Goal: Information Seeking & Learning: Learn about a topic

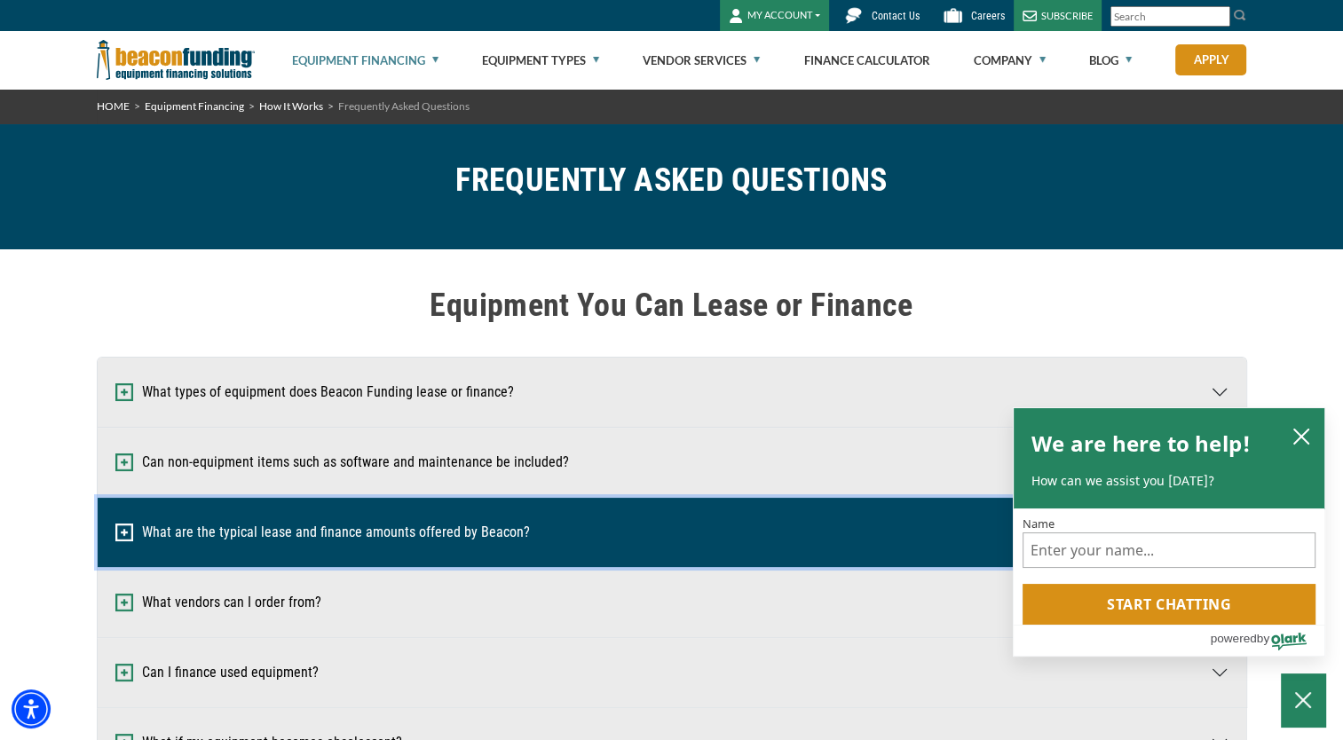
click at [629, 510] on button "What are the typical lease and finance amounts offered by Beacon?" at bounding box center [672, 532] width 1149 height 69
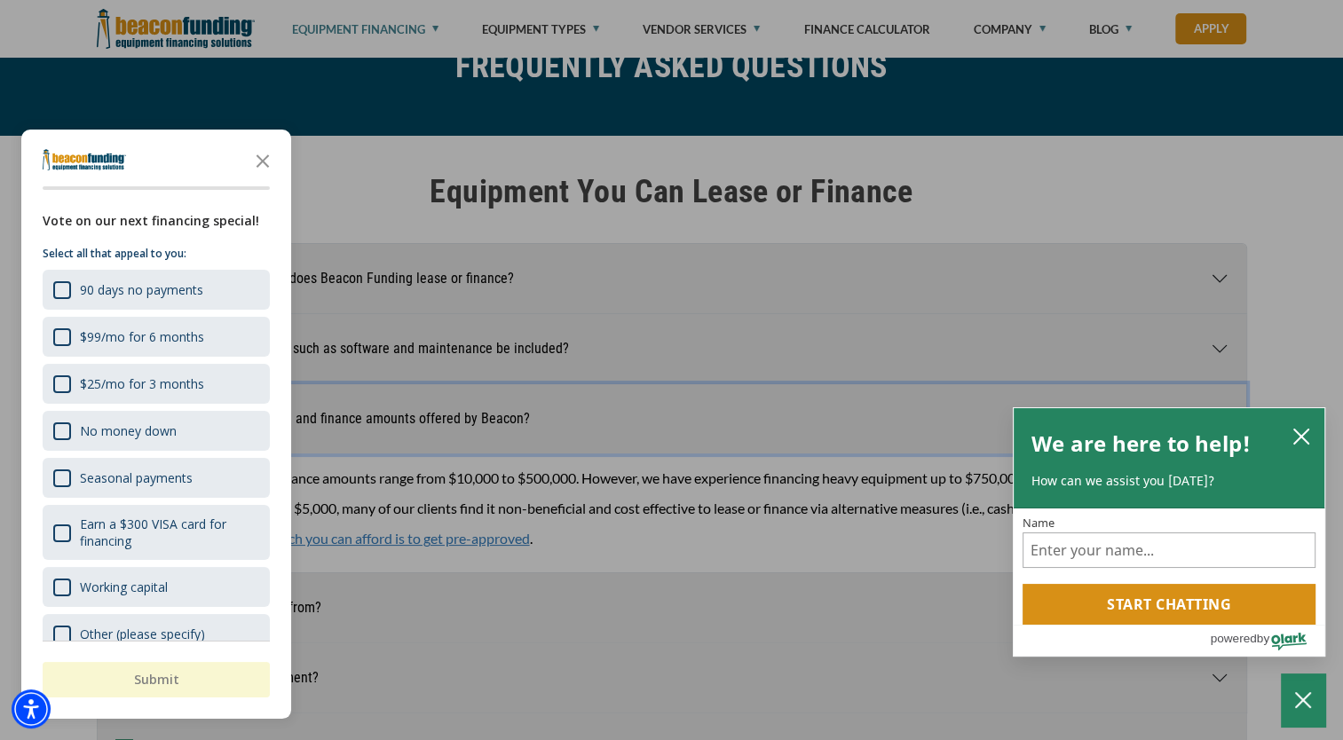
scroll to position [117, 0]
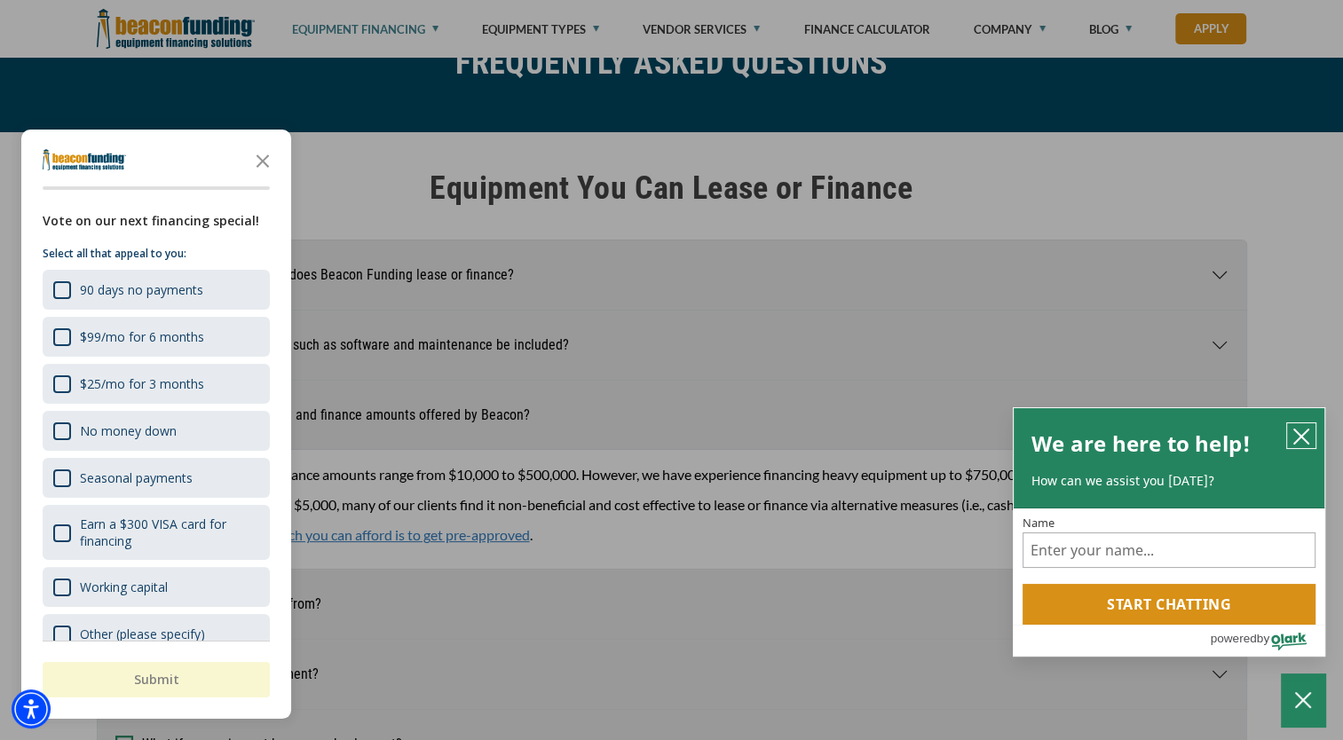
click at [1296, 434] on icon "close chatbox" at bounding box center [1302, 437] width 18 height 18
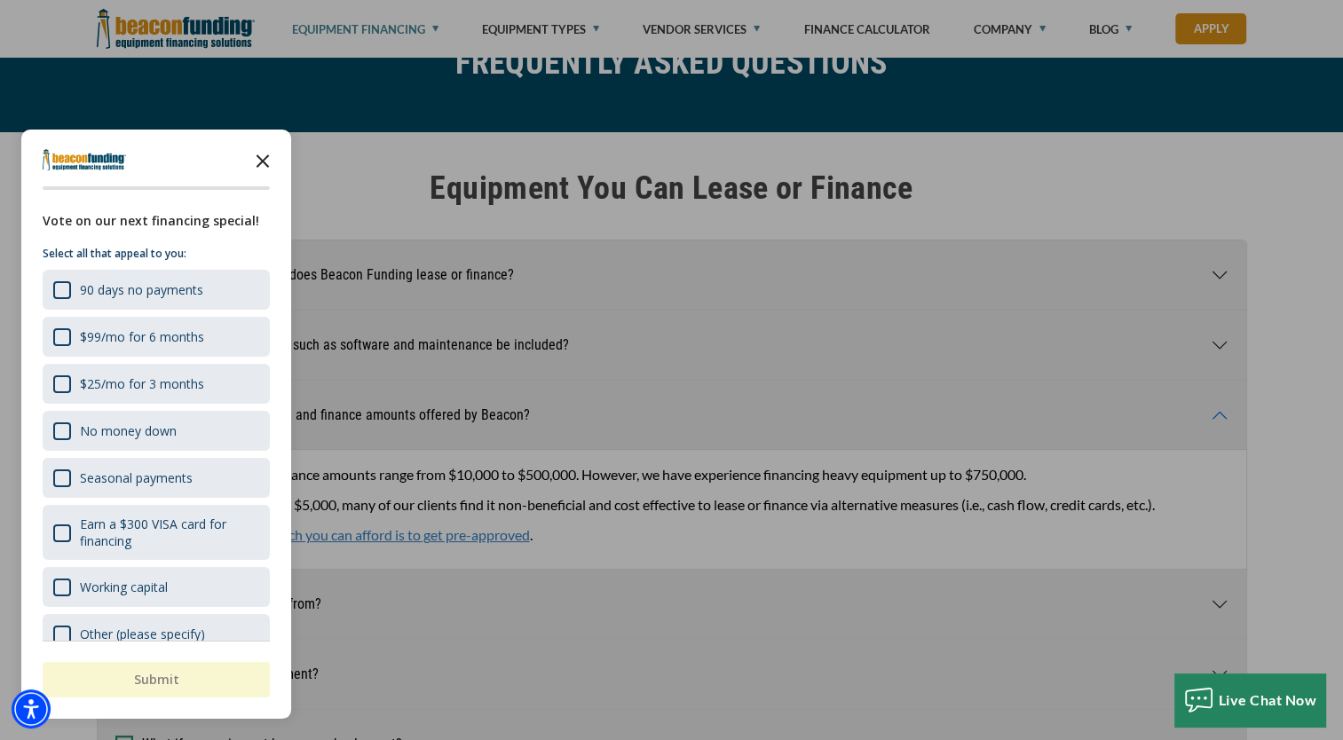
click at [258, 155] on icon "Close the survey" at bounding box center [263, 160] width 36 height 36
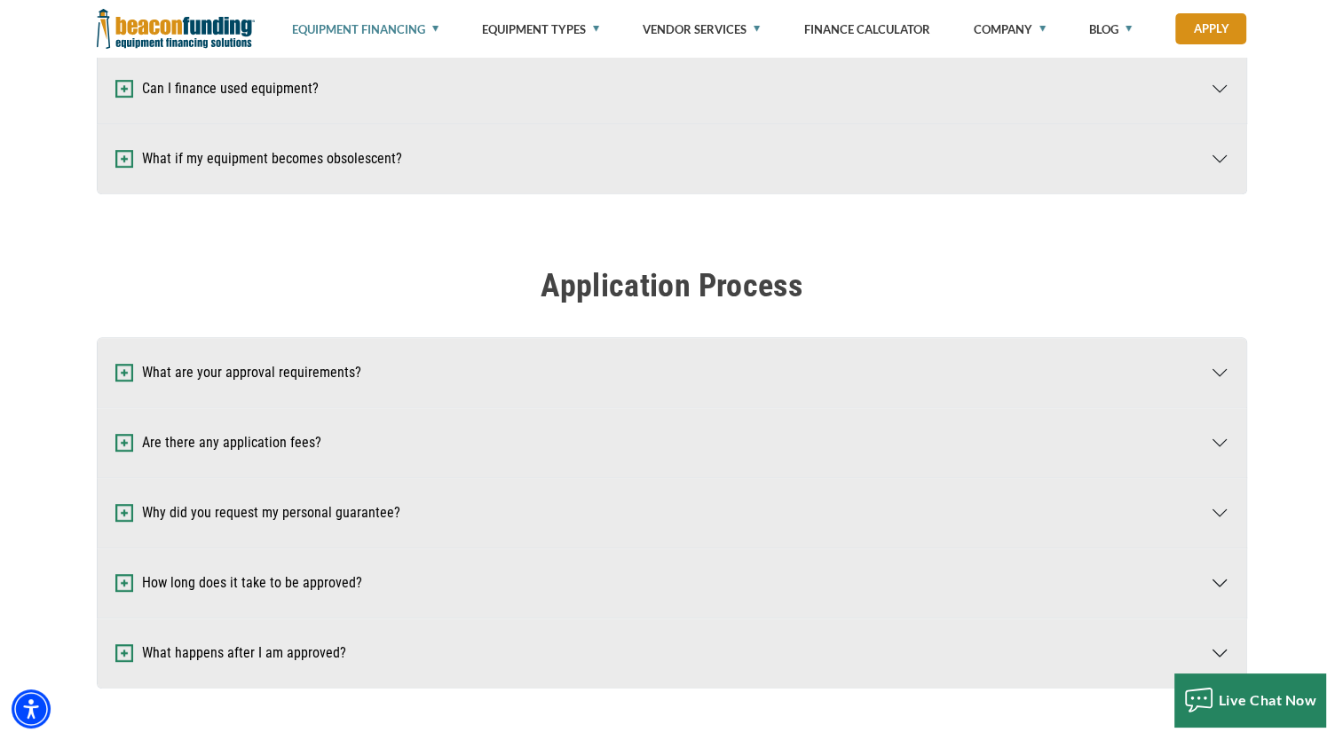
scroll to position [706, 0]
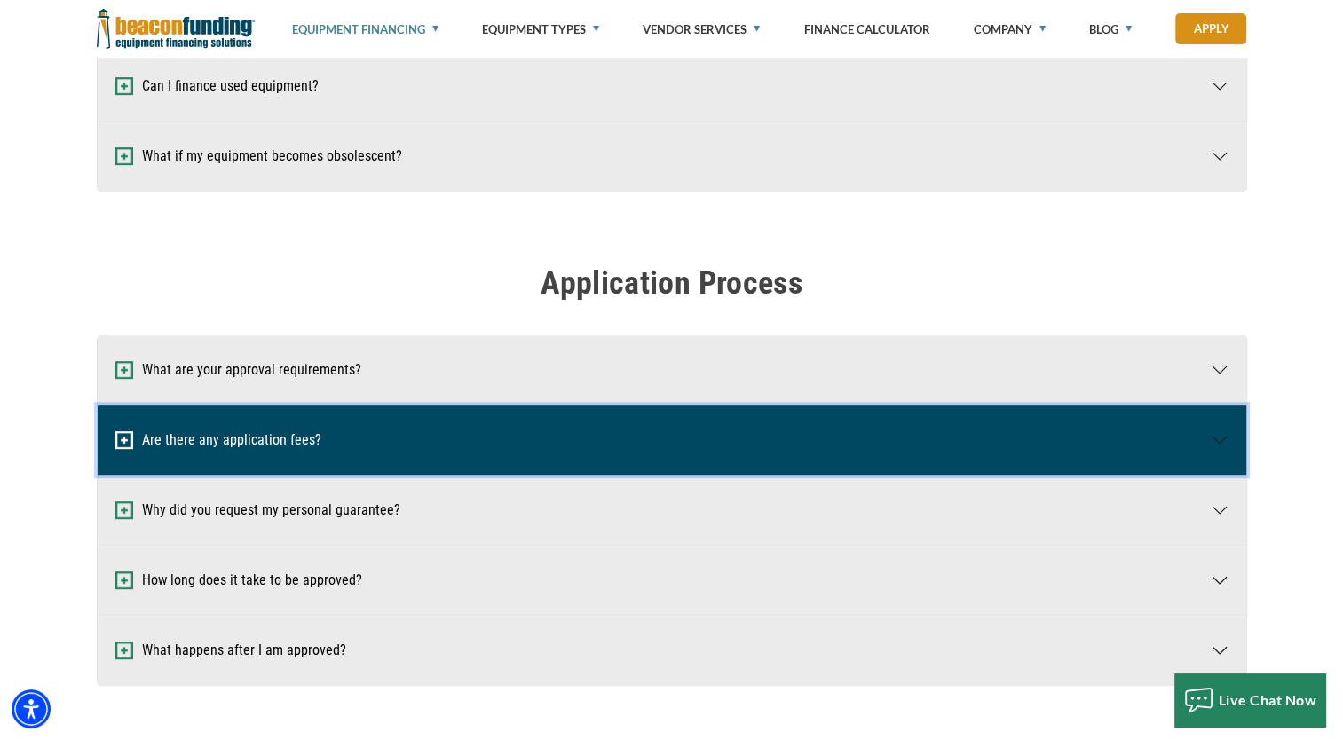
click at [121, 446] on img "button" at bounding box center [124, 440] width 18 height 18
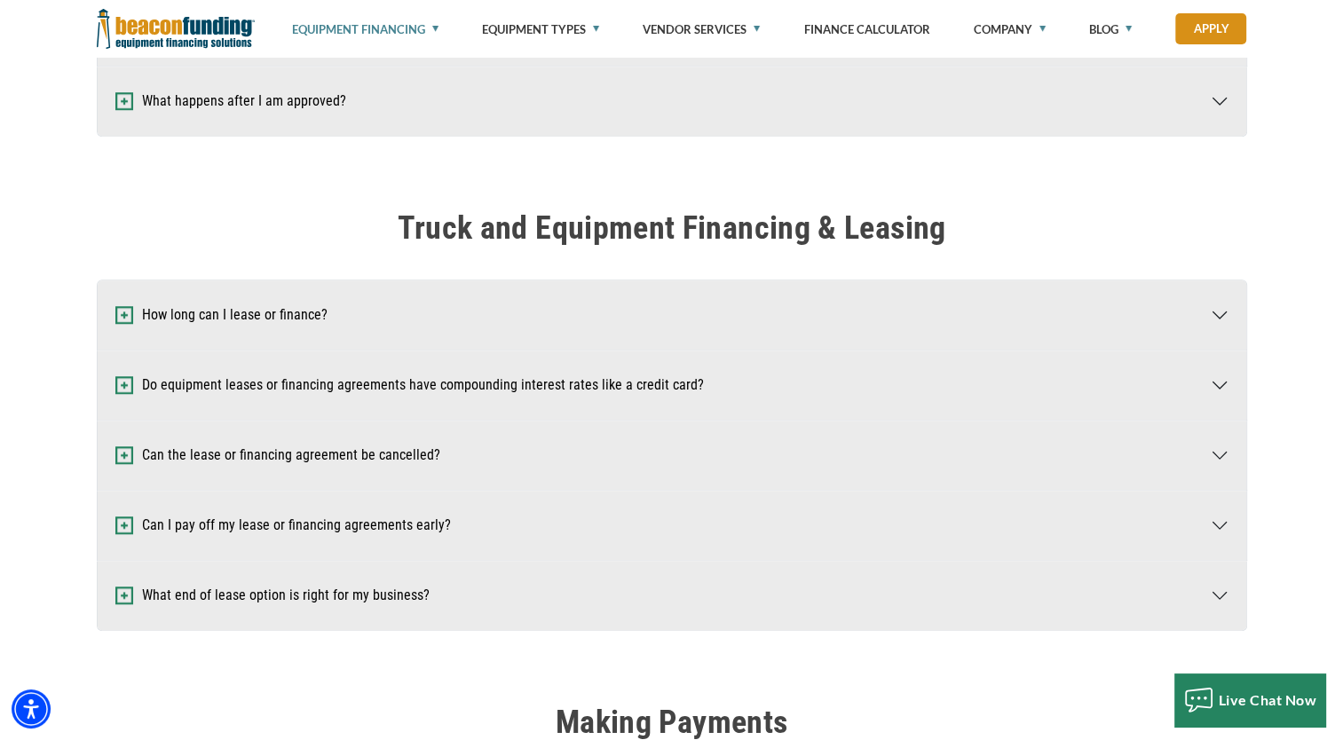
scroll to position [1346, 0]
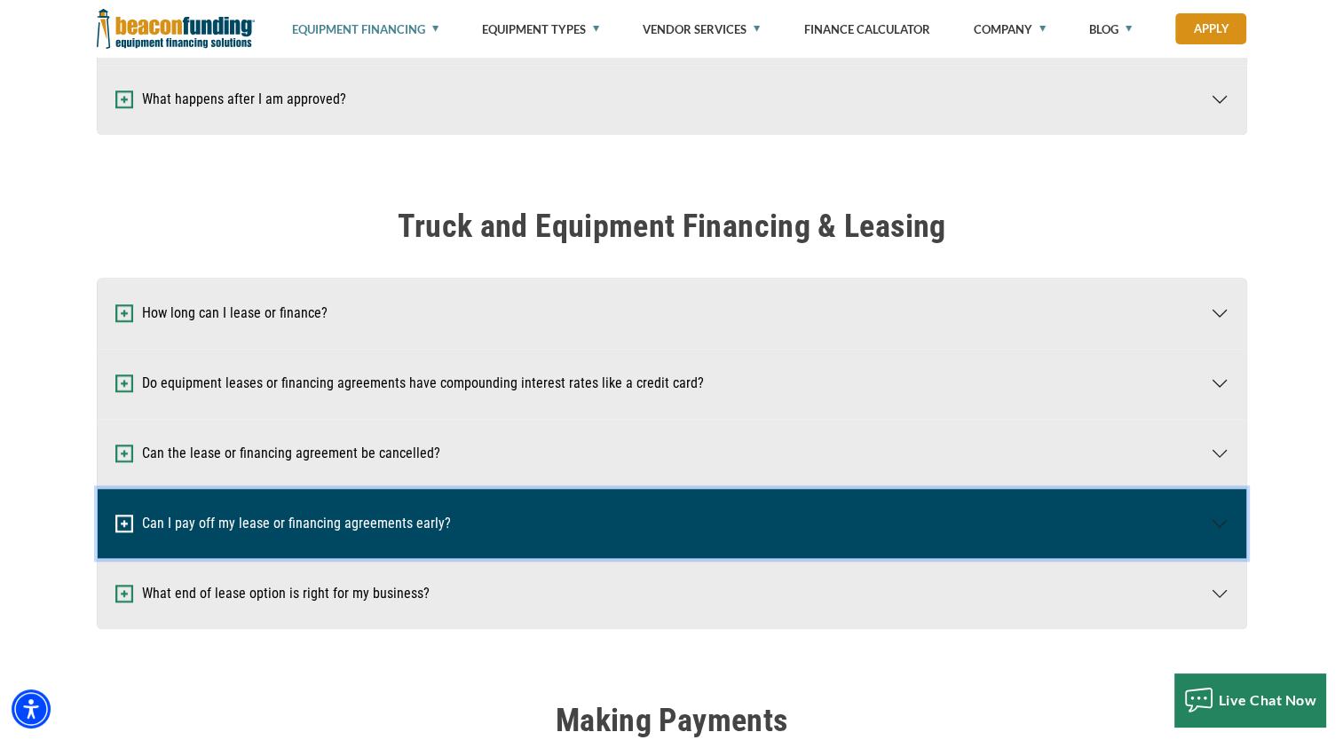
click at [370, 528] on button "Can I pay off my lease or financing agreements early?" at bounding box center [672, 523] width 1149 height 69
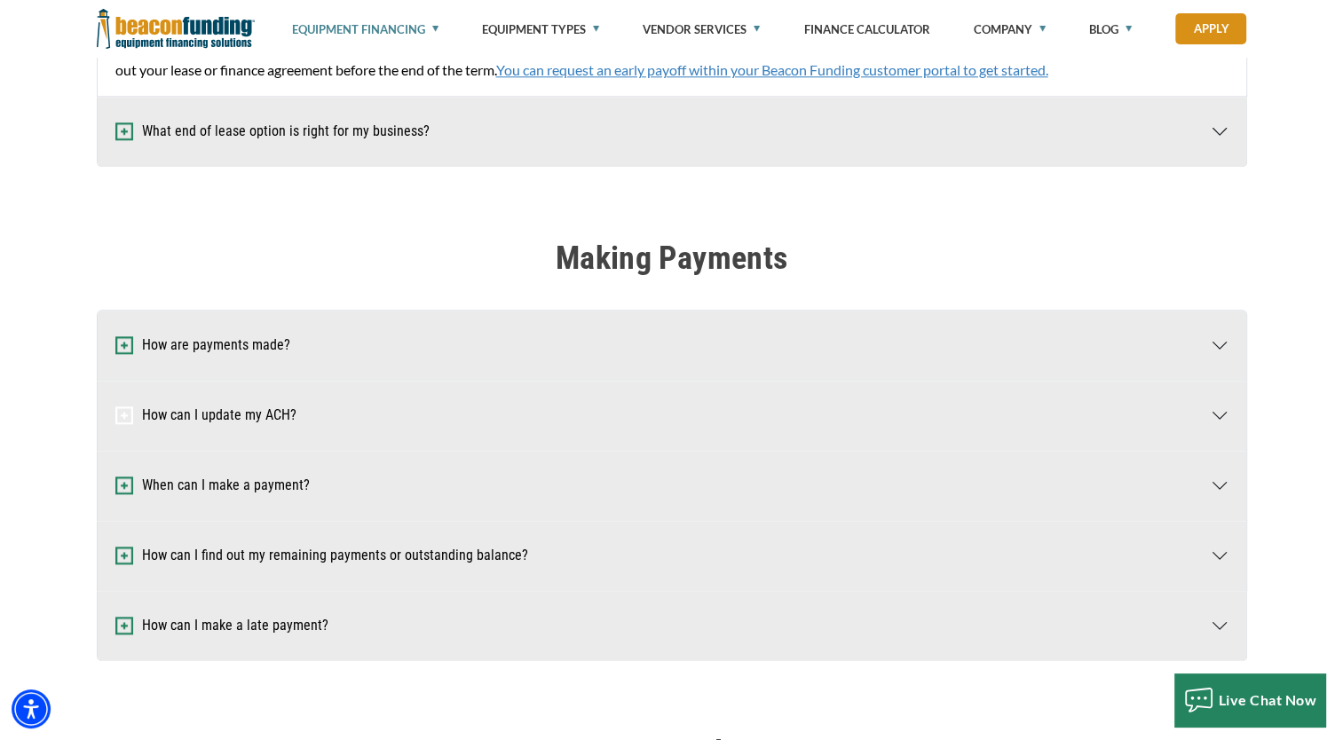
scroll to position [1882, 0]
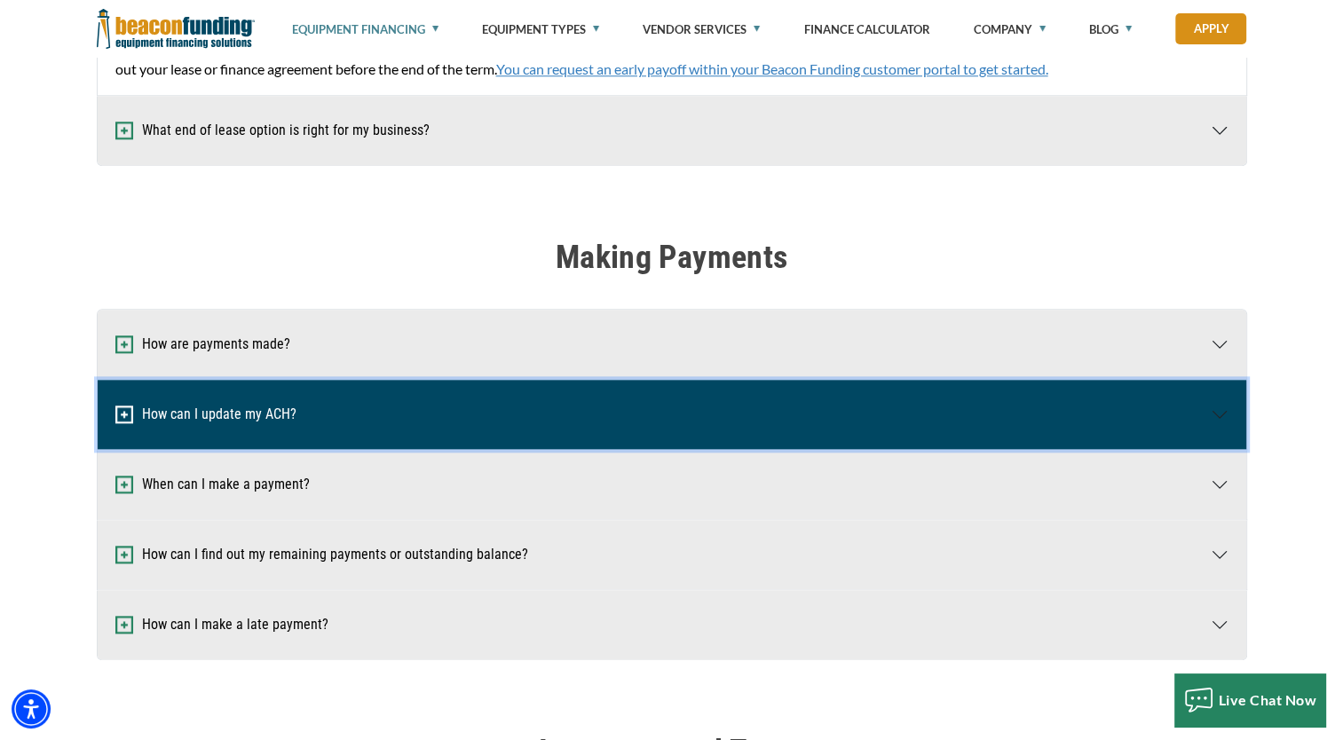
click at [660, 402] on button "How can I update my ACH?" at bounding box center [672, 414] width 1149 height 69
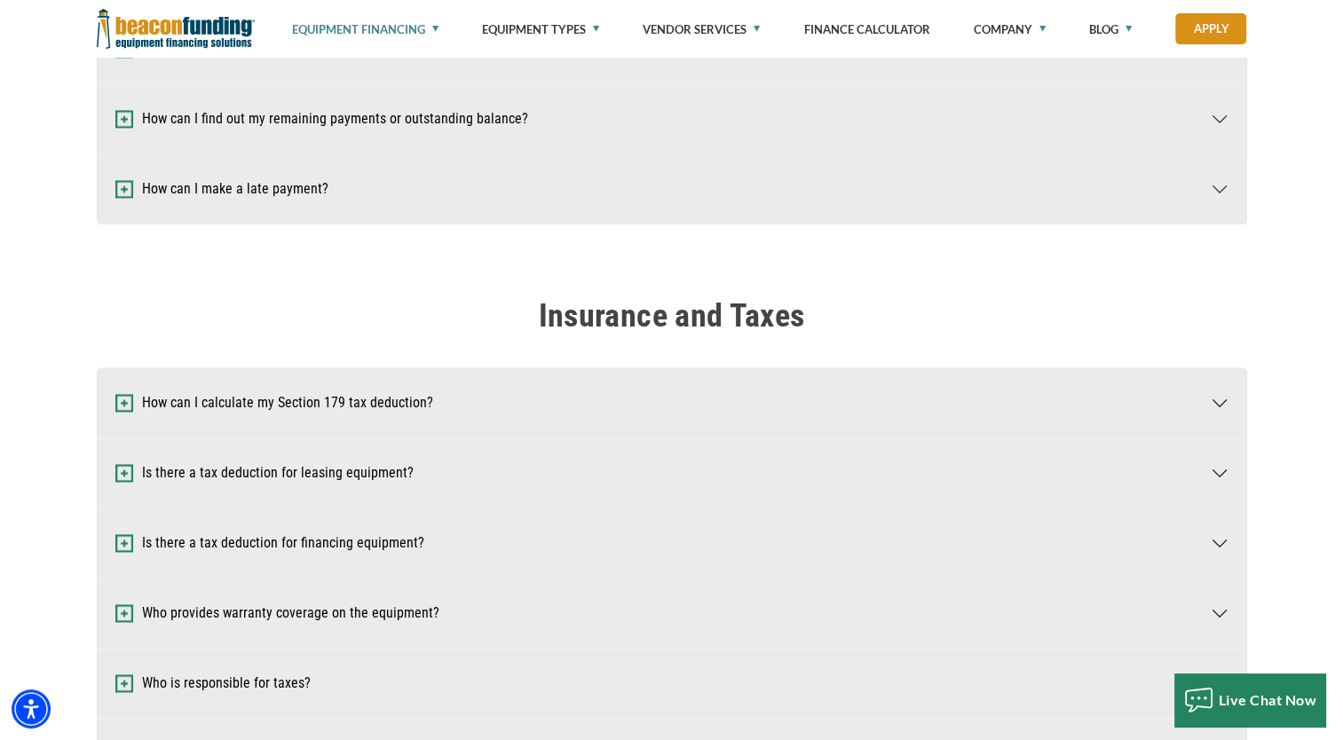
scroll to position [2514, 0]
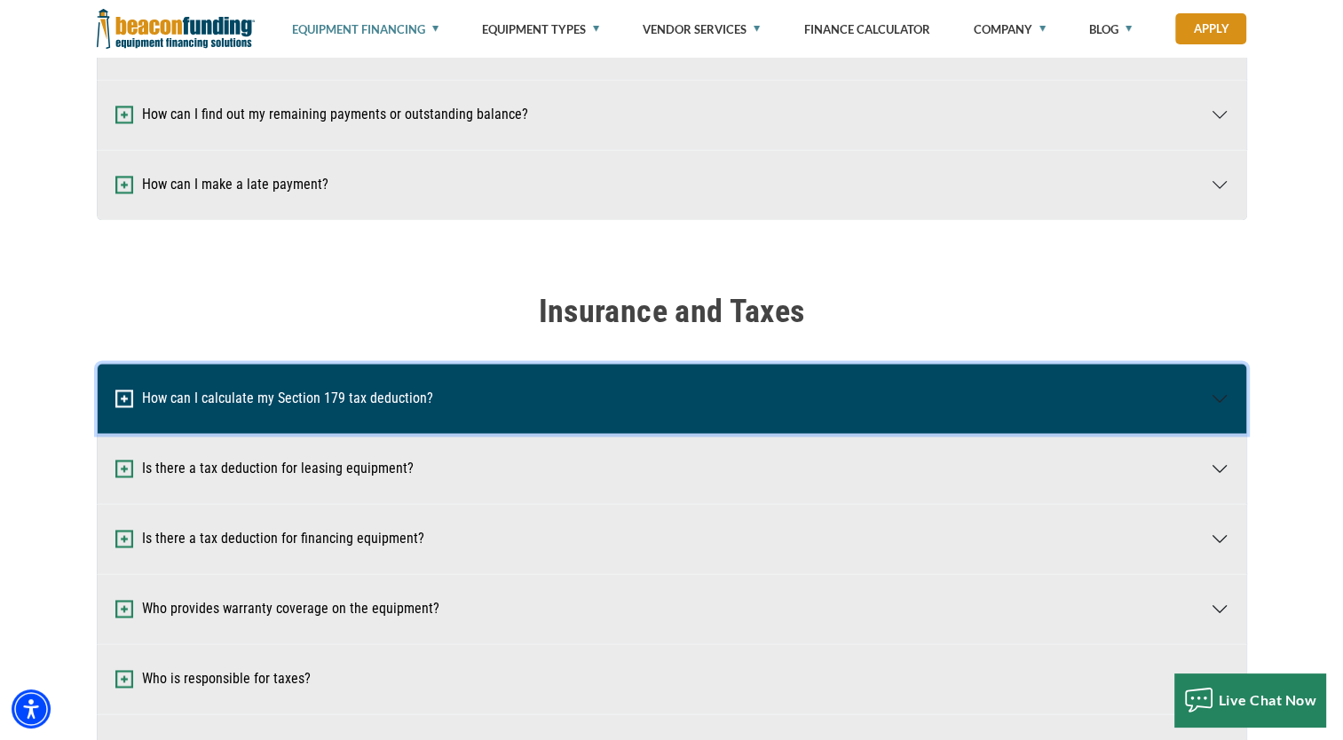
click at [820, 403] on button "How can I calculate my Section 179 tax deduction?" at bounding box center [672, 398] width 1149 height 69
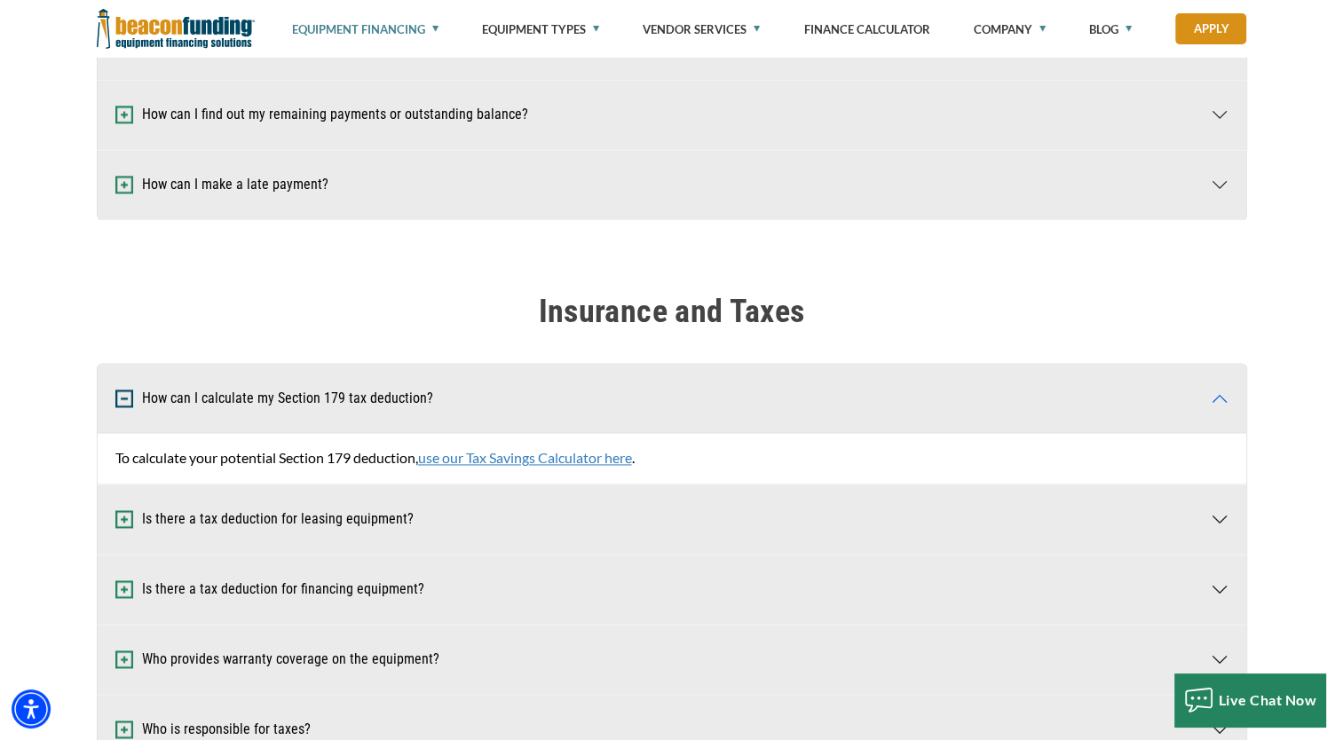
click at [526, 451] on link "use our Tax Savings Calculator here" at bounding box center [525, 457] width 214 height 17
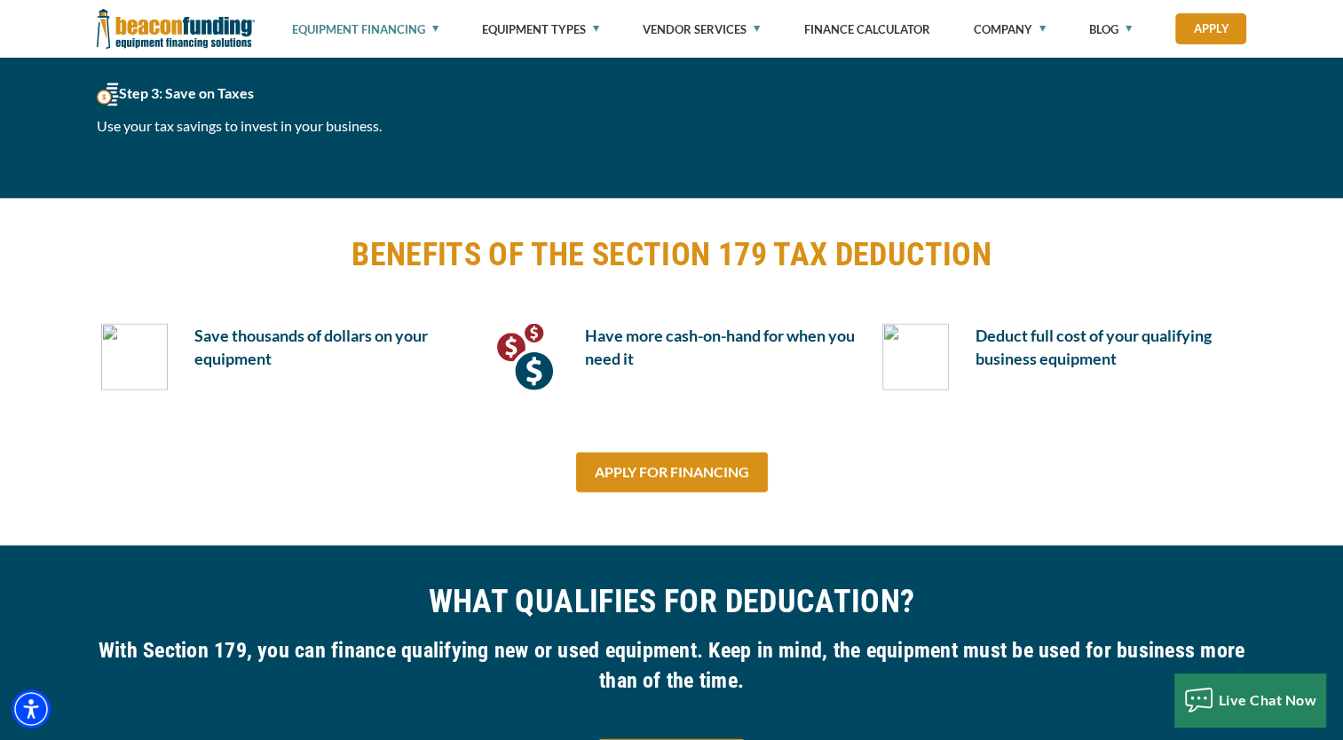
scroll to position [3827, 0]
